Goal: Transaction & Acquisition: Purchase product/service

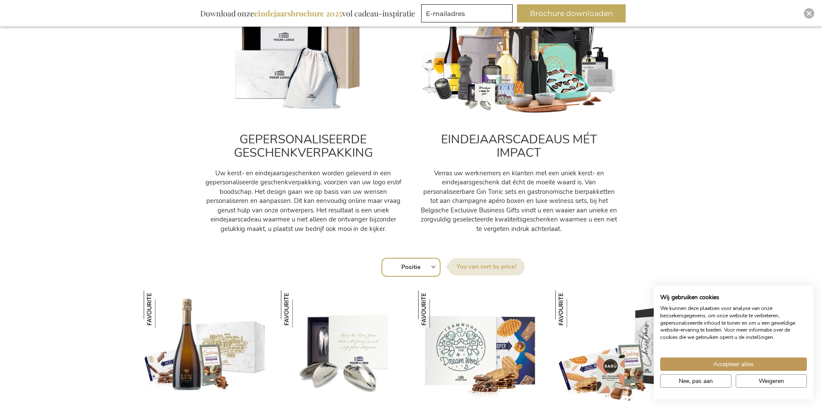
scroll to position [388, 0]
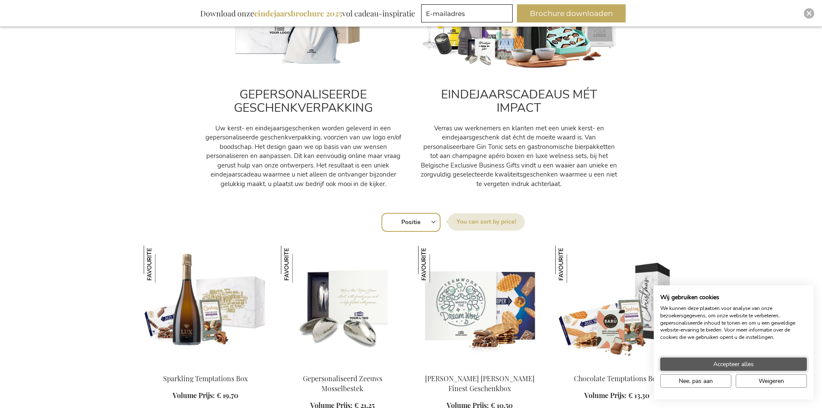
click at [714, 364] on span "Accepteer alles" at bounding box center [733, 363] width 41 height 9
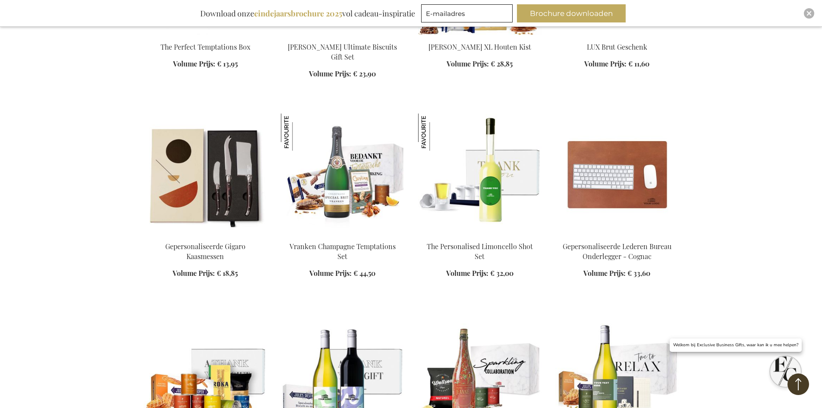
scroll to position [993, 0]
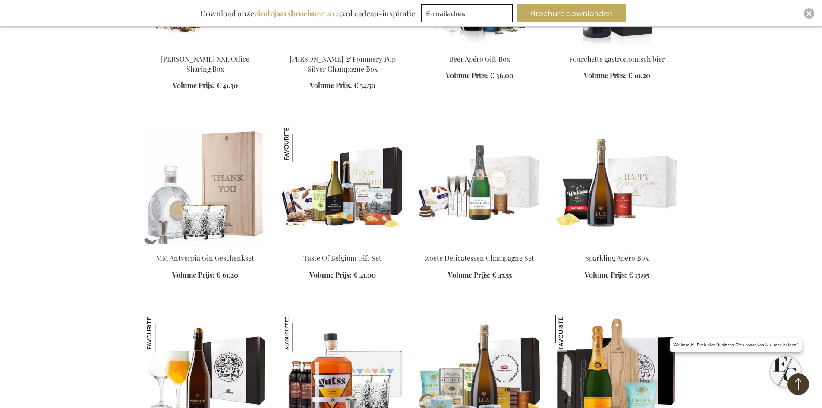
scroll to position [1726, 0]
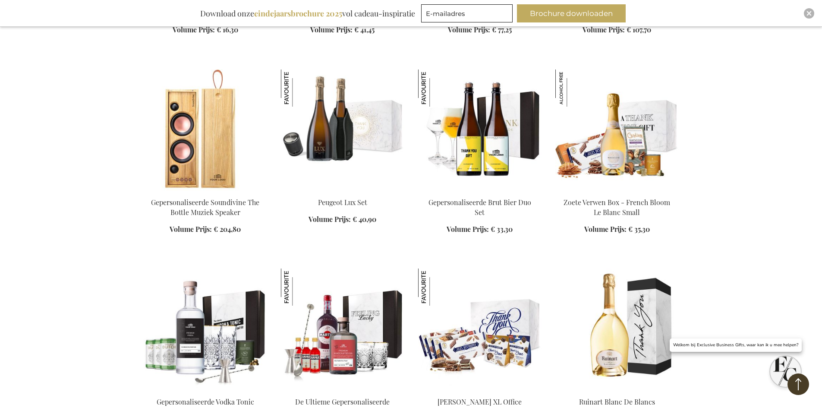
scroll to position [2158, 0]
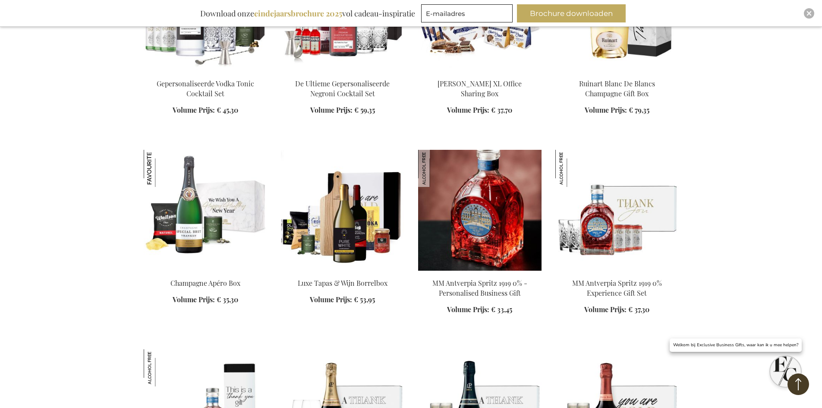
scroll to position [2460, 0]
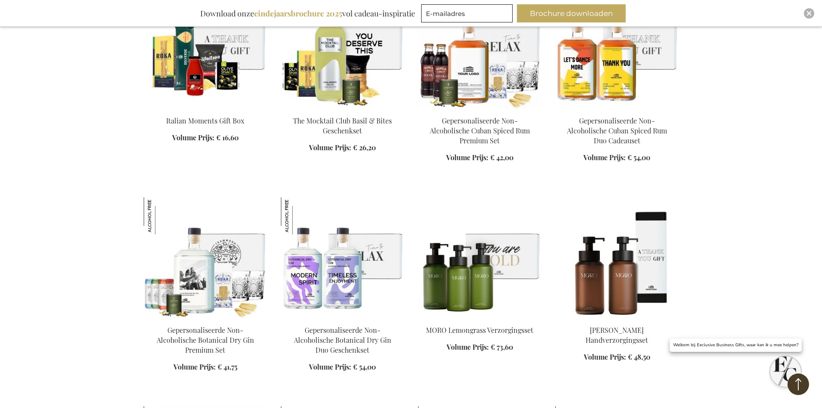
scroll to position [3194, 0]
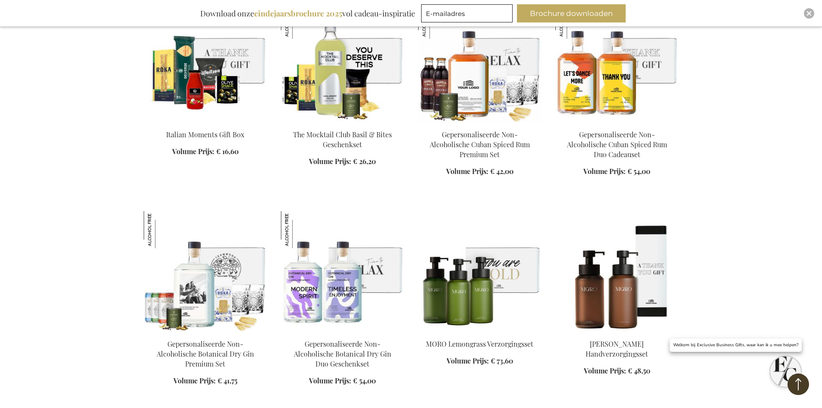
click at [467, 296] on img at bounding box center [479, 271] width 123 height 121
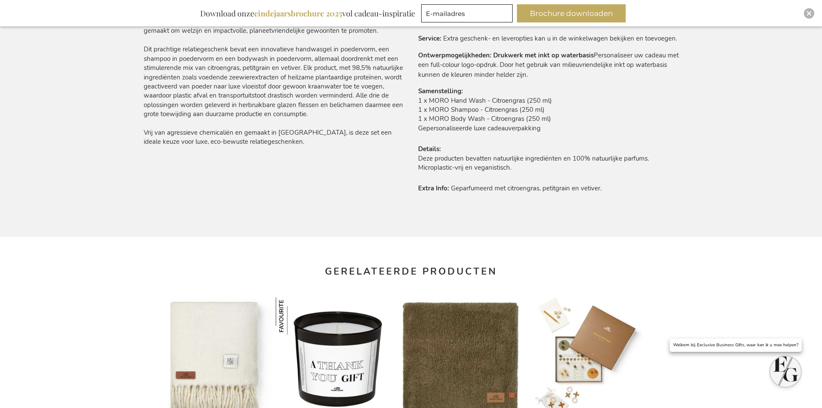
scroll to position [690, 0]
